Goal: Task Accomplishment & Management: Use online tool/utility

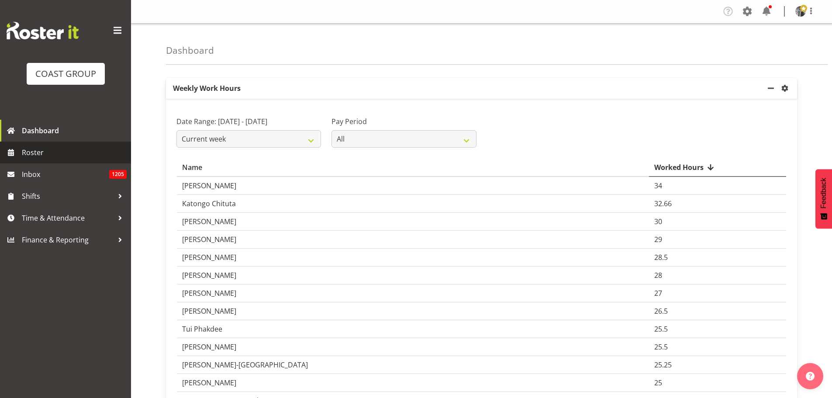
click at [38, 152] on span "Roster" at bounding box center [74, 152] width 105 height 13
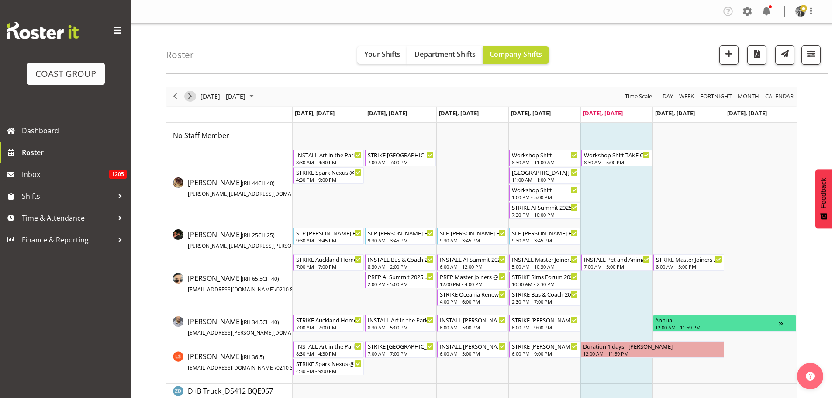
click at [190, 95] on span "Next" at bounding box center [190, 96] width 10 height 11
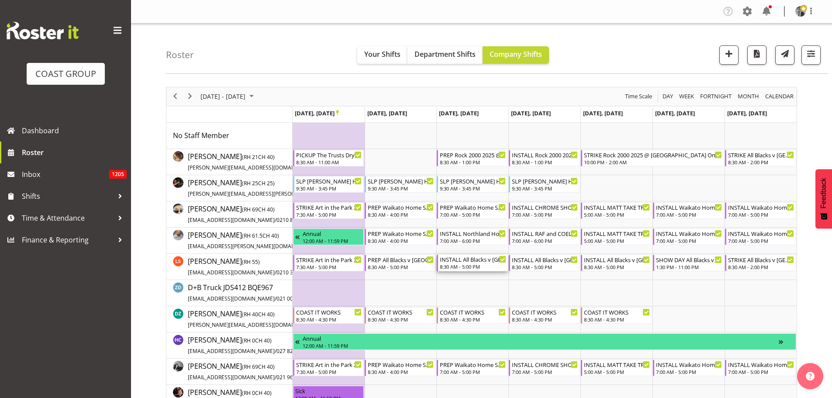
click at [481, 265] on div "8:30 AM - 5:00 PM" at bounding box center [473, 266] width 66 height 7
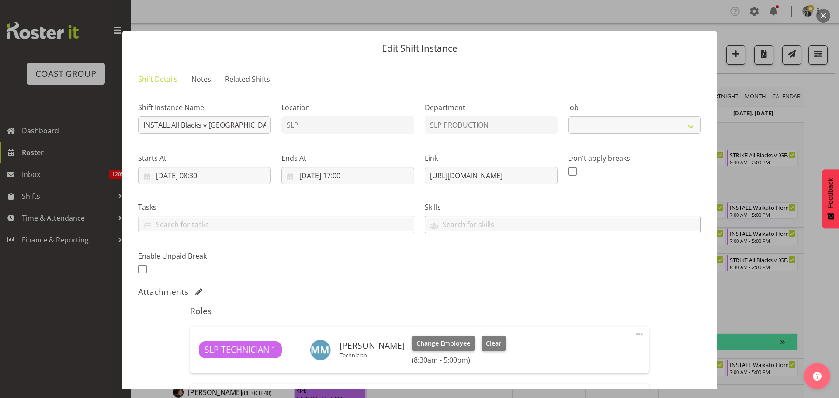
select select "10198"
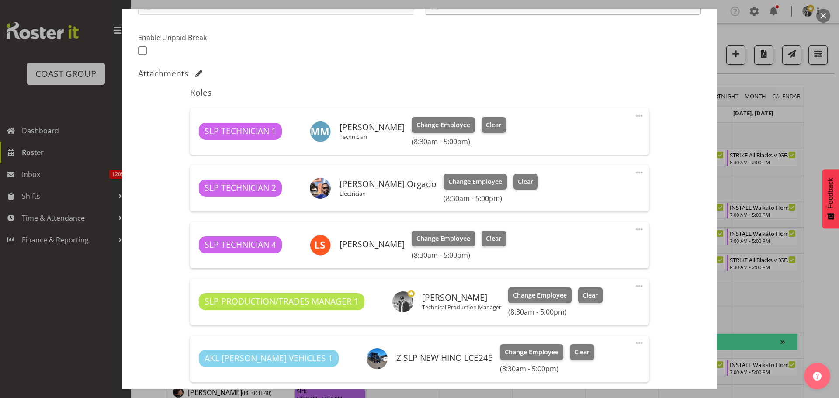
scroll to position [306, 0]
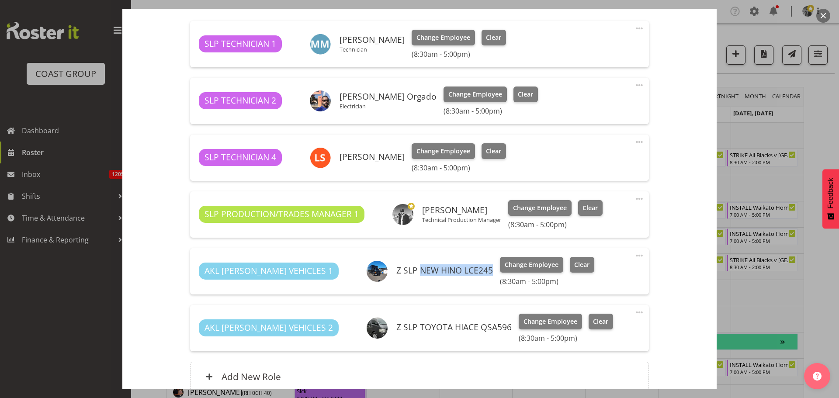
drag, startPoint x: 381, startPoint y: 268, endPoint x: 453, endPoint y: 271, distance: 73.0
click at [453, 271] on h6 "Z SLP NEW HINO LCE245" at bounding box center [444, 271] width 97 height 10
copy h6 "NEW HINO LCE245"
drag, startPoint x: 467, startPoint y: 328, endPoint x: 382, endPoint y: 330, distance: 85.7
click at [396, 330] on h6 "Z SLP TOYOTA HIACE QSA596" at bounding box center [453, 327] width 115 height 10
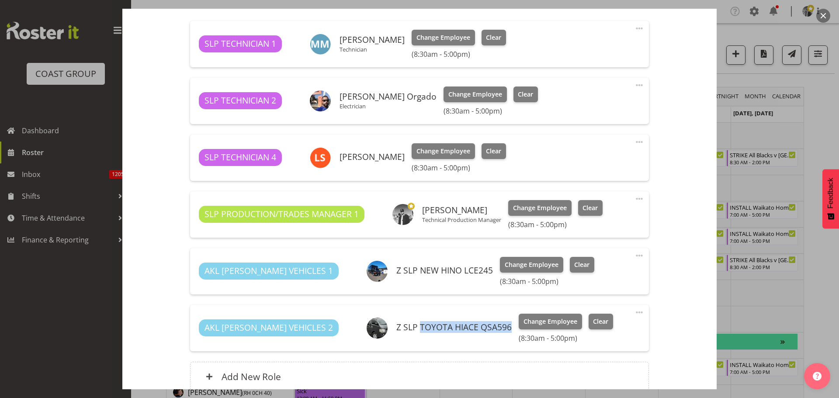
copy h6 "TOYOTA HIACE QSA596"
drag, startPoint x: 394, startPoint y: 158, endPoint x: 338, endPoint y: 162, distance: 56.5
click at [338, 162] on div "[PERSON_NAME]" at bounding box center [357, 157] width 95 height 21
copy h6 "[PERSON_NAME]"
drag, startPoint x: 401, startPoint y: 97, endPoint x: 341, endPoint y: 94, distance: 59.9
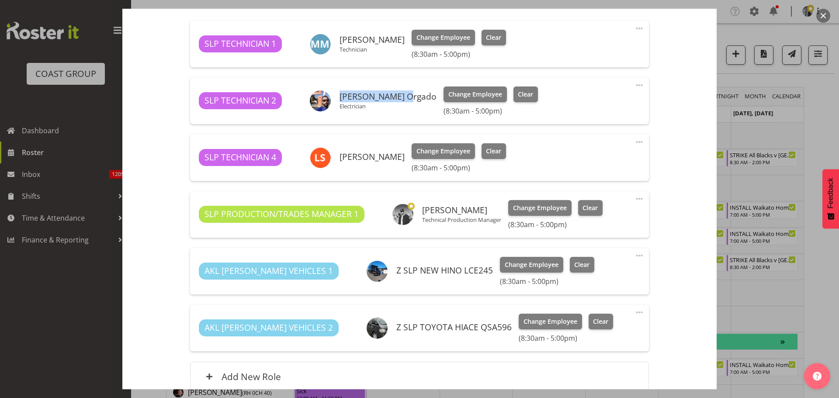
click at [341, 94] on h6 "[PERSON_NAME] Orgado" at bounding box center [387, 97] width 97 height 10
copy h6 "Wiliam Cordeiro"
click at [823, 18] on button "button" at bounding box center [823, 16] width 14 height 14
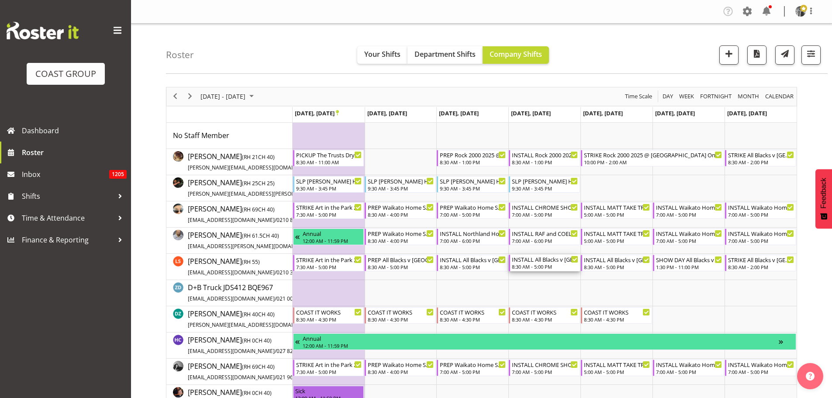
click at [542, 263] on div "INSTALL All Blacks v Australia 2025 @ Eden Park On Site @ TBC" at bounding box center [545, 259] width 66 height 9
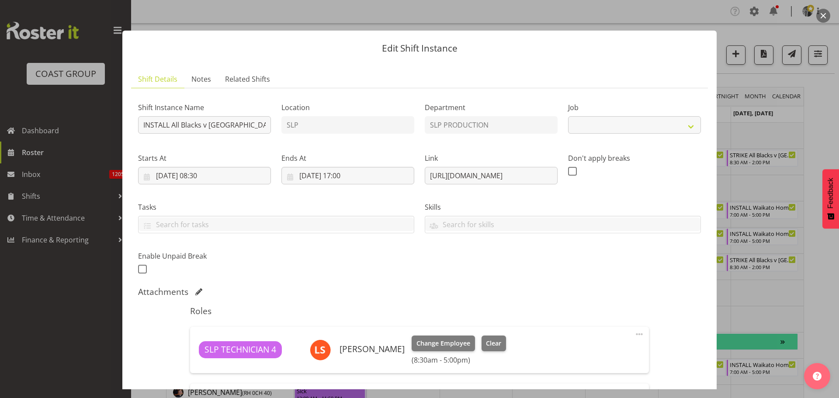
select select "10198"
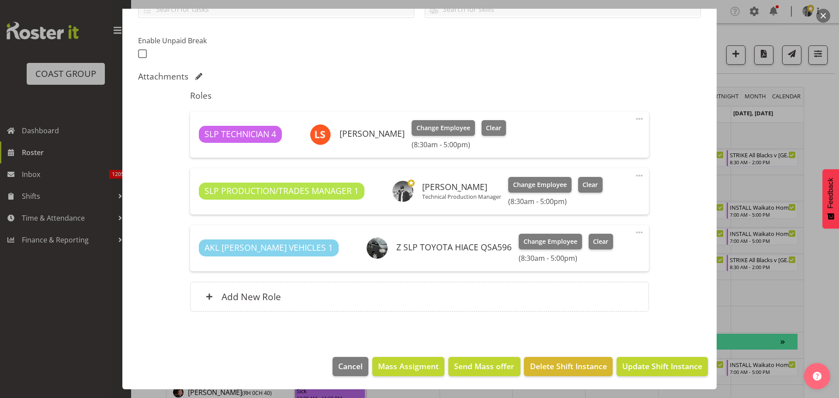
drag, startPoint x: 824, startPoint y: 14, endPoint x: 818, endPoint y: 19, distance: 7.8
click at [824, 14] on button "button" at bounding box center [823, 16] width 14 height 14
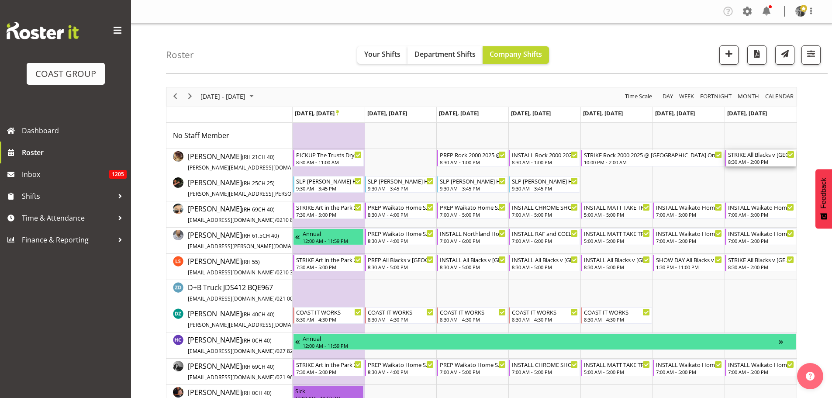
click at [751, 157] on div "STRIKE All Blacks v Australia 2025 @ Eden Park On Site @ TBC" at bounding box center [761, 154] width 66 height 9
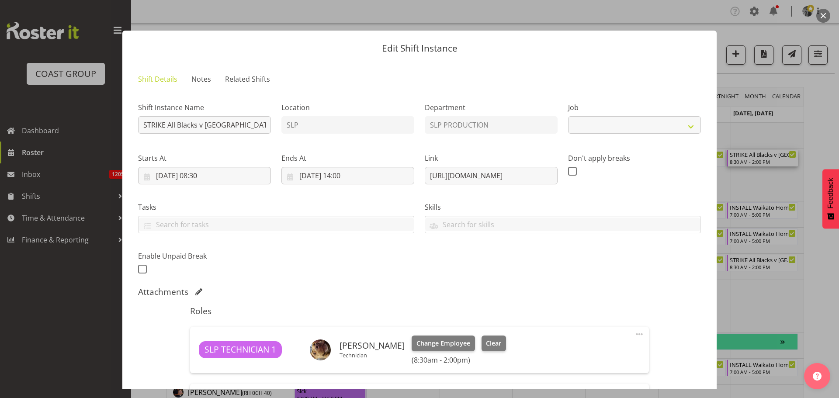
select select "10198"
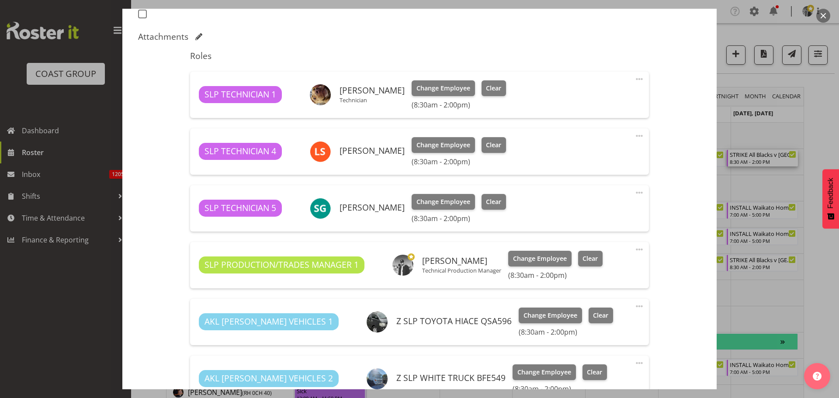
scroll to position [255, 0]
